Goal: Find contact information: Find contact information

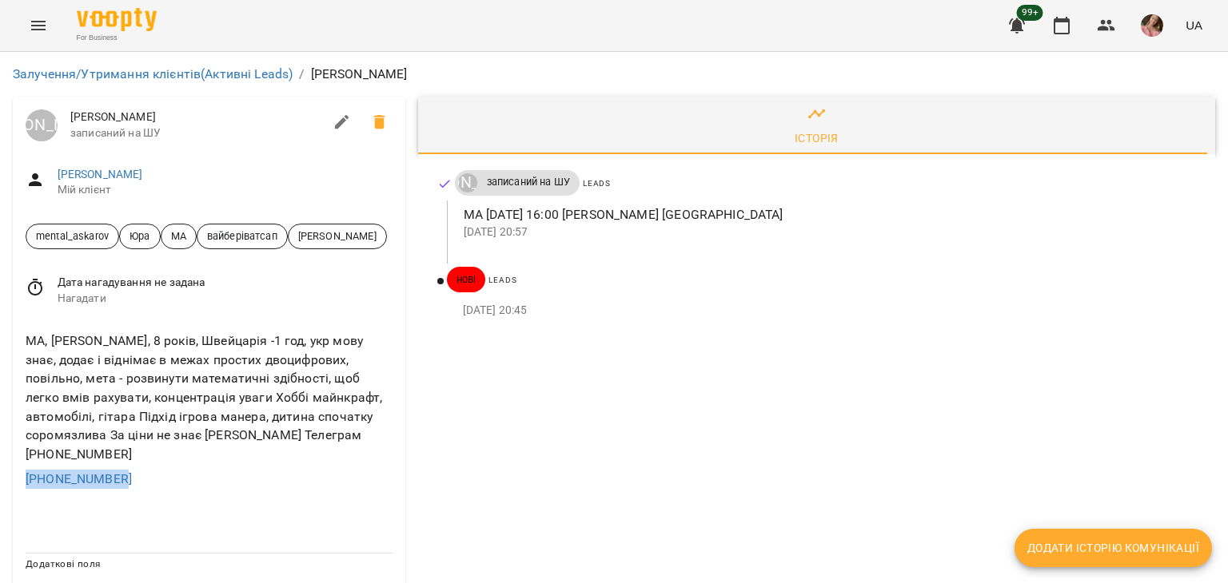
drag, startPoint x: 139, startPoint y: 460, endPoint x: 0, endPoint y: 468, distance: 139.3
copy link "+380993603859"
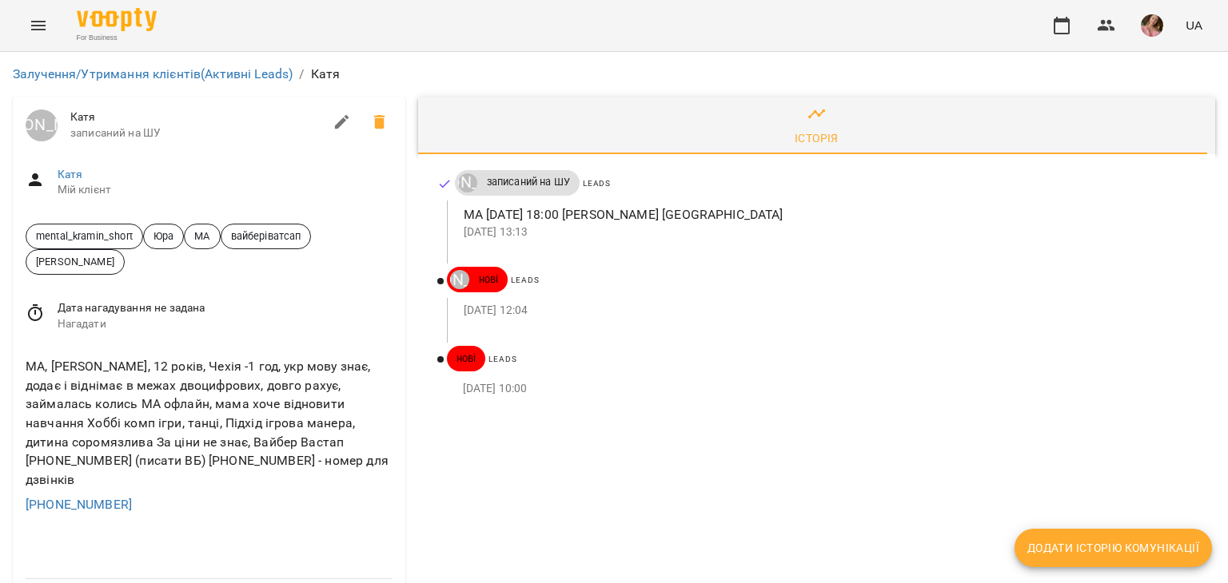
scroll to position [80, 0]
drag, startPoint x: 131, startPoint y: 404, endPoint x: 5, endPoint y: 410, distance: 126.5
copy link "[PHONE_NUMBER]"
